Goal: Complete application form

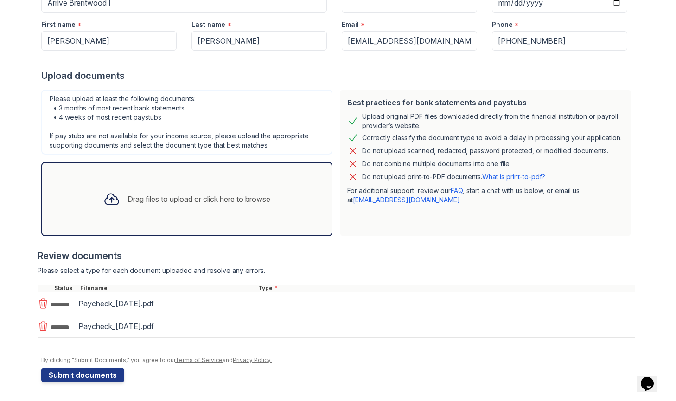
scroll to position [120, 0]
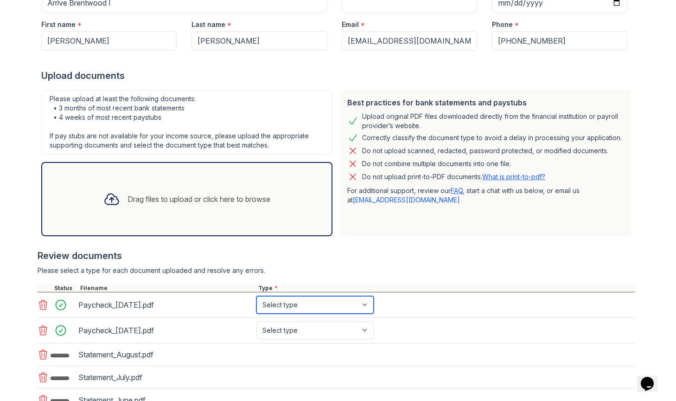
select select "paystub"
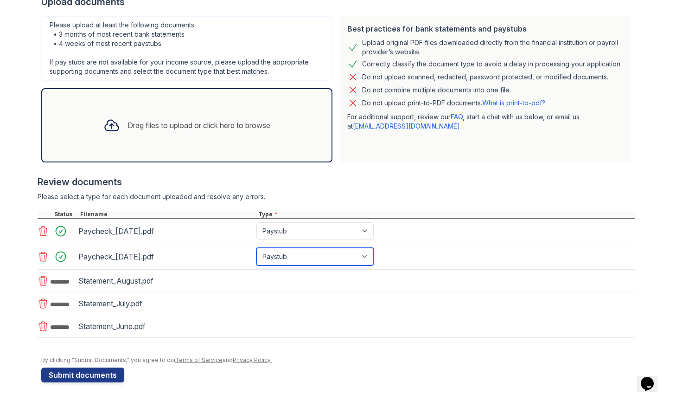
scroll to position [194, 0]
click at [386, 199] on div "Please select a type for each document uploaded and resolve any errors." at bounding box center [337, 196] width 598 height 9
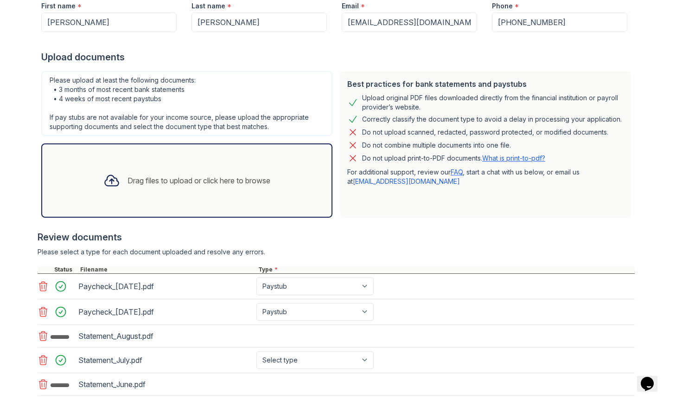
scroll to position [26, 0]
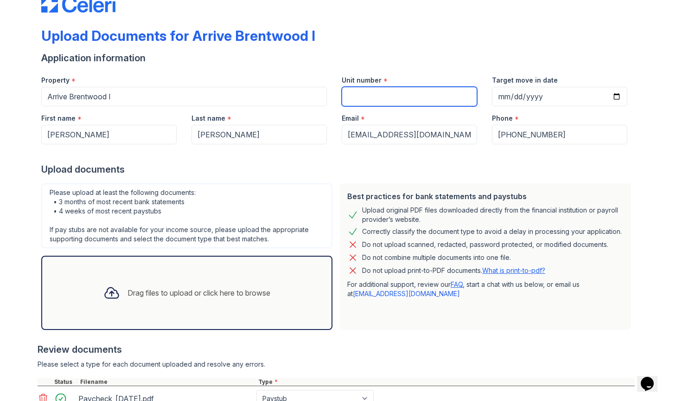
click at [370, 99] on input "Unit number" at bounding box center [409, 96] width 135 height 19
type input "146"
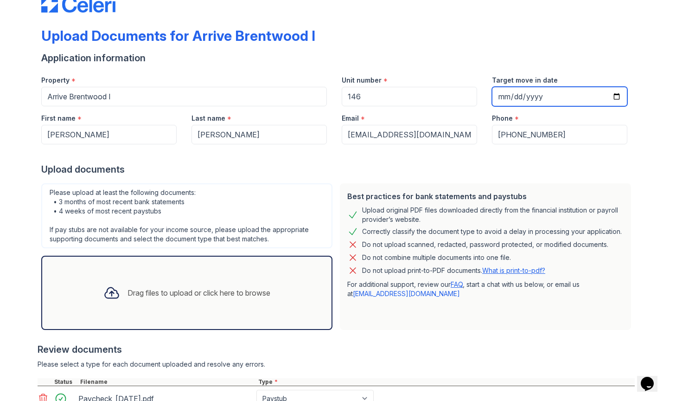
click at [560, 95] on input "Target move in date" at bounding box center [559, 96] width 135 height 19
type input "2025-10-25"
click at [587, 117] on div "Phone *" at bounding box center [559, 115] width 135 height 19
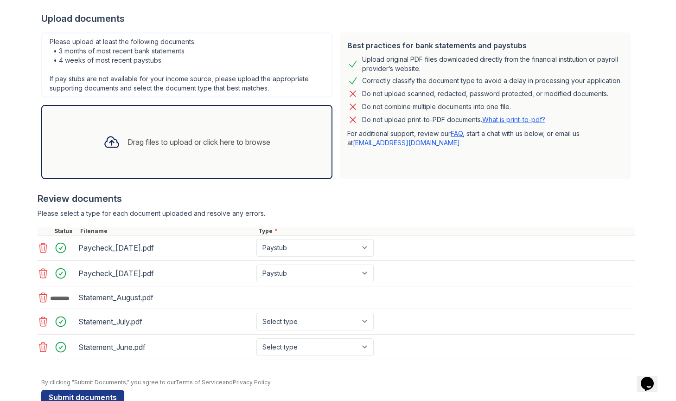
scroll to position [175, 0]
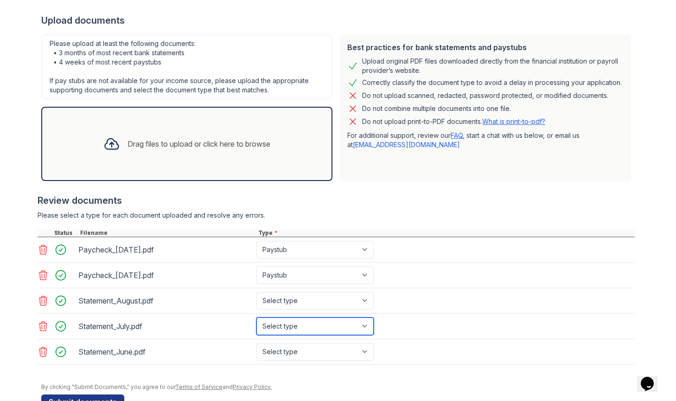
select select "bank_statement"
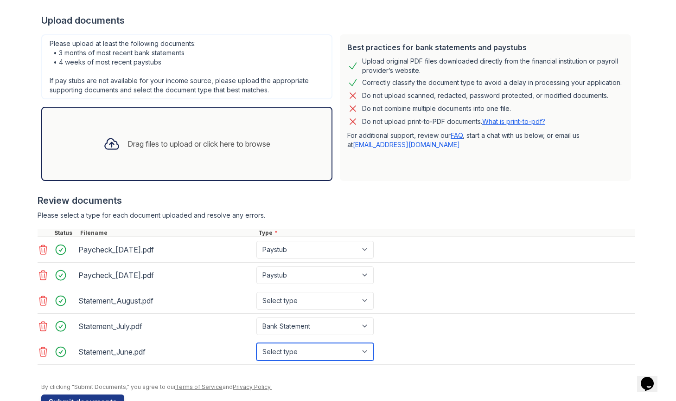
select select "bank_statement"
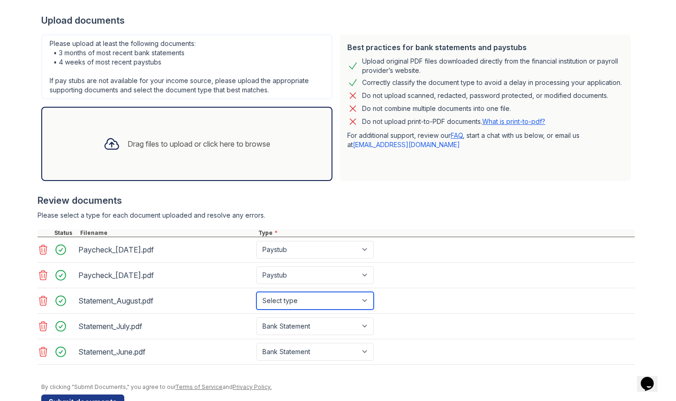
select select "bank_statement"
click at [386, 196] on div "Review documents" at bounding box center [337, 200] width 598 height 13
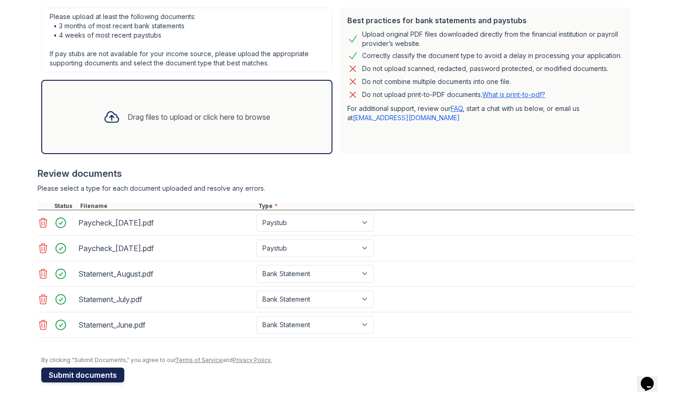
scroll to position [202, 0]
click at [81, 377] on button "Submit documents" at bounding box center [82, 374] width 83 height 15
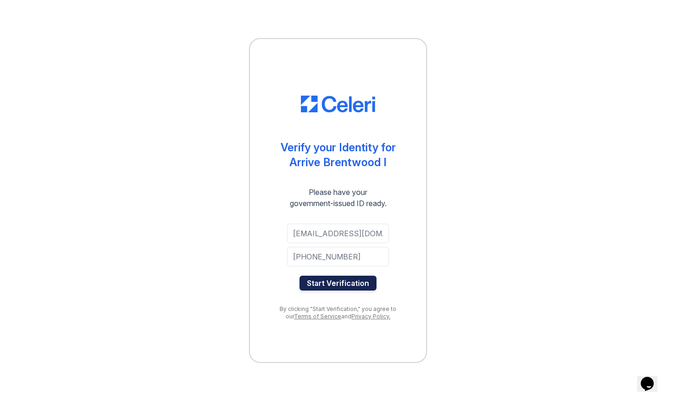
click at [335, 283] on button "Start Verification" at bounding box center [338, 283] width 77 height 15
